Goal: Information Seeking & Learning: Check status

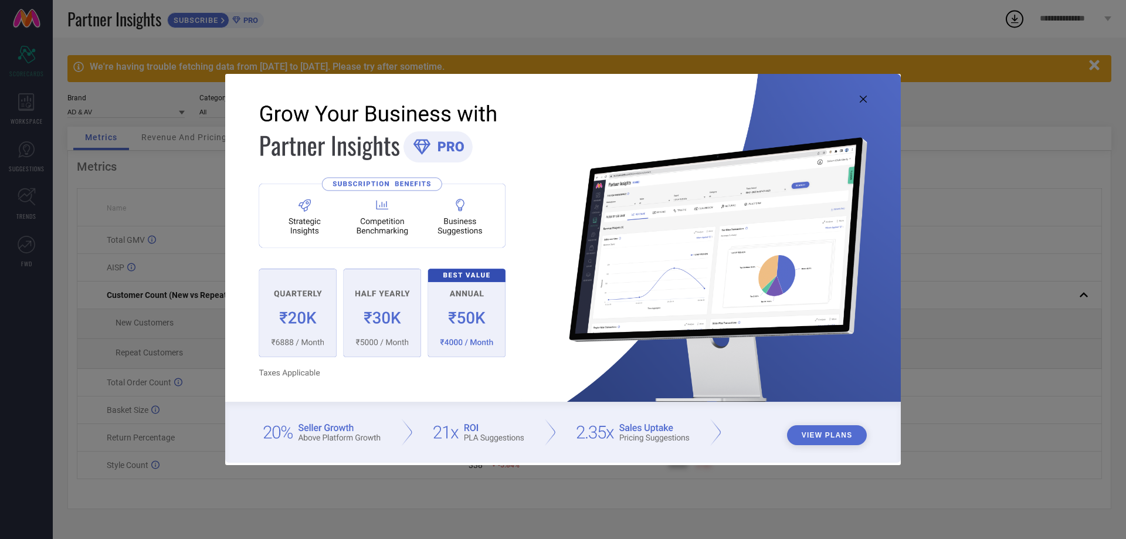
click at [866, 99] on icon at bounding box center [863, 99] width 7 height 7
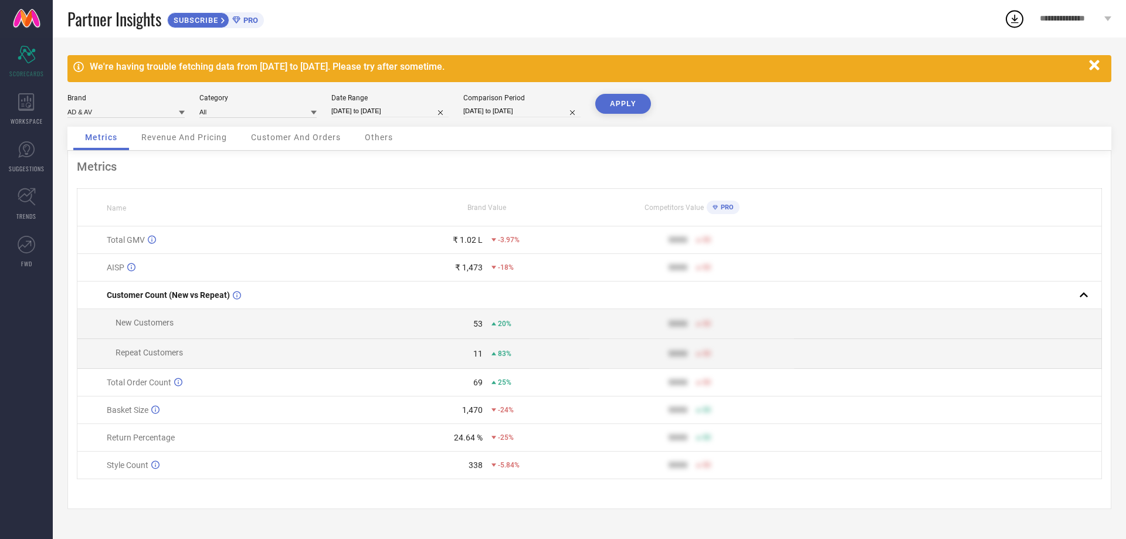
click at [1093, 67] on icon "button" at bounding box center [1094, 65] width 10 height 10
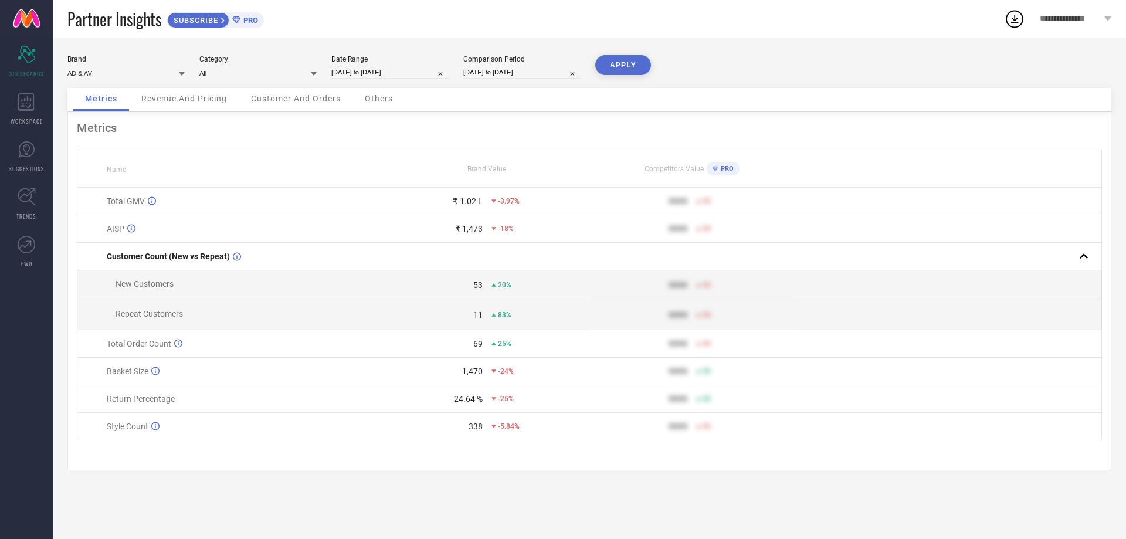
click at [213, 99] on span "Revenue And Pricing" at bounding box center [184, 98] width 86 height 9
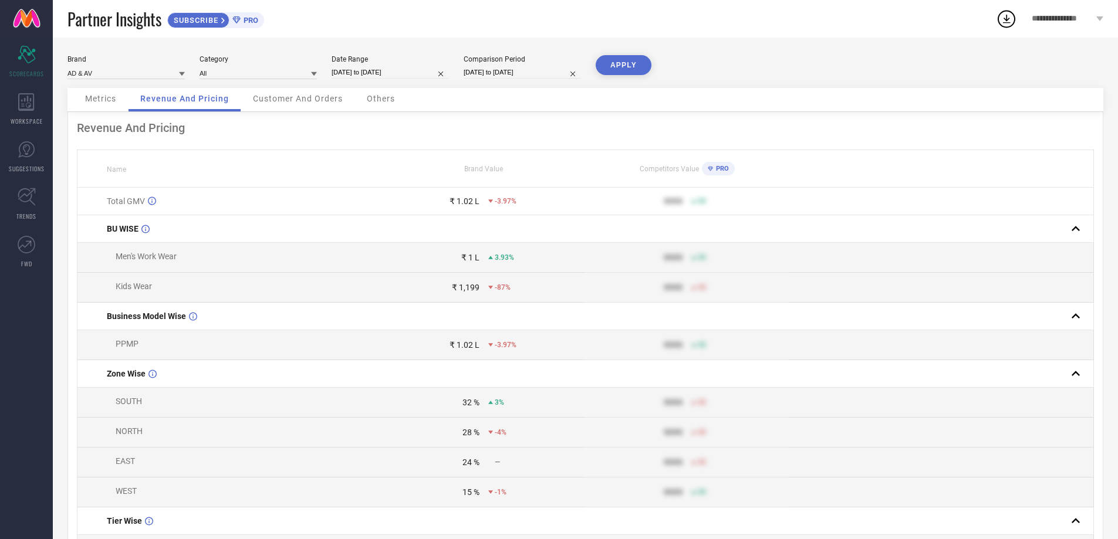
click at [329, 104] on div "Customer And Orders" at bounding box center [297, 99] width 113 height 23
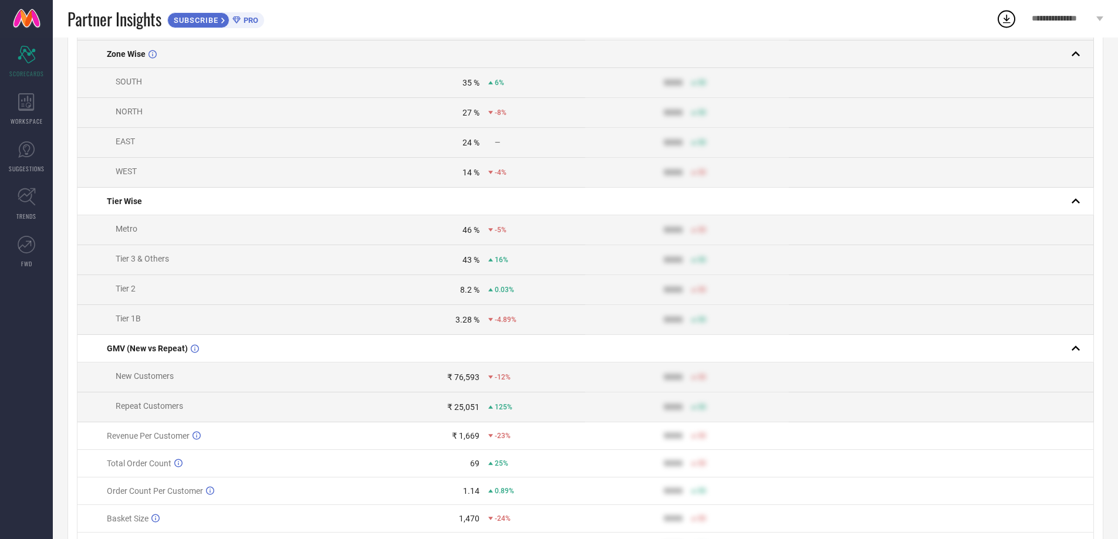
scroll to position [293, 0]
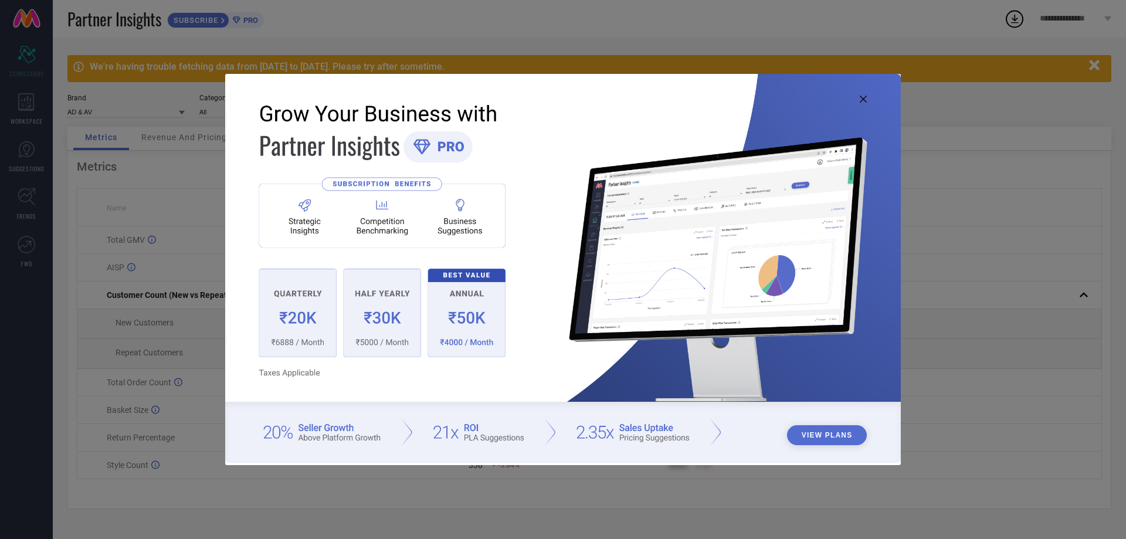
click at [861, 101] on icon at bounding box center [863, 99] width 7 height 7
